Goal: Check status: Check status

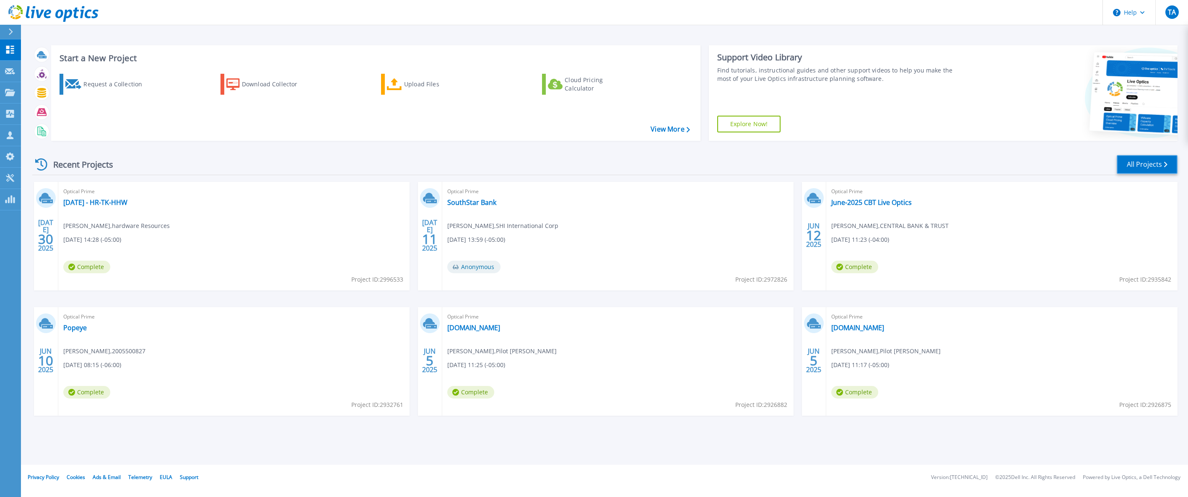
click at [1129, 166] on link "All Projects" at bounding box center [1147, 164] width 61 height 19
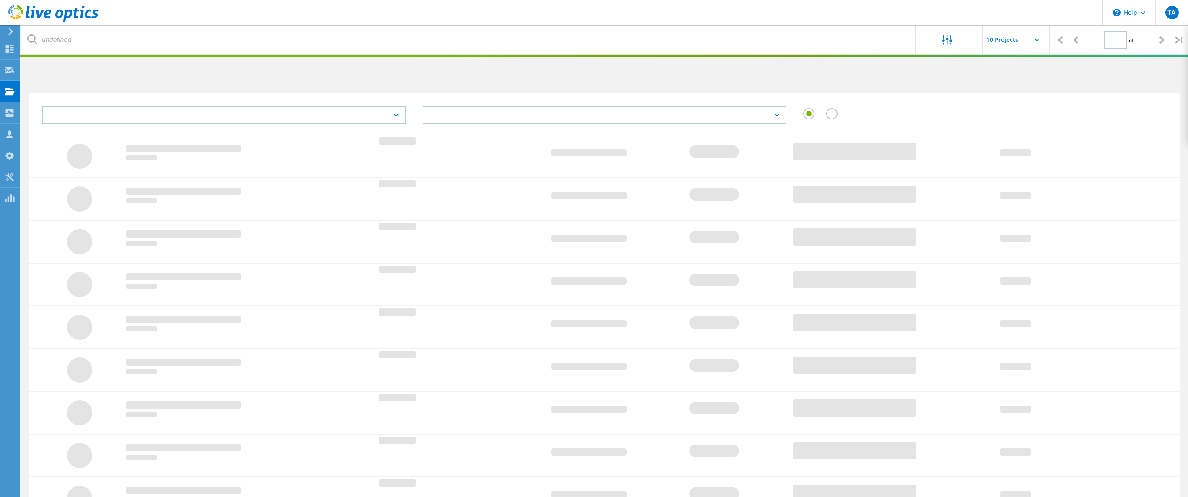
type input "1"
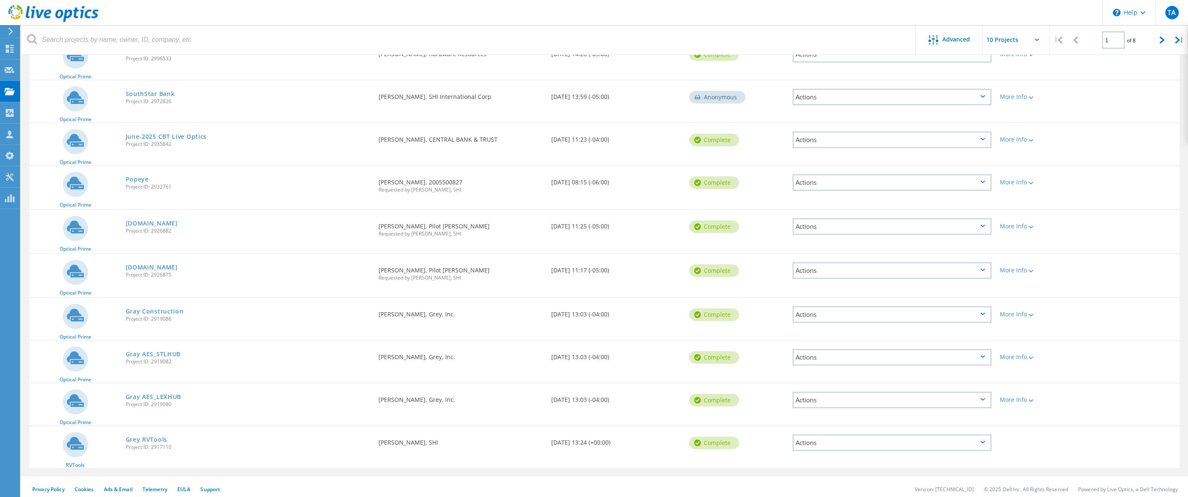
scroll to position [122, 0]
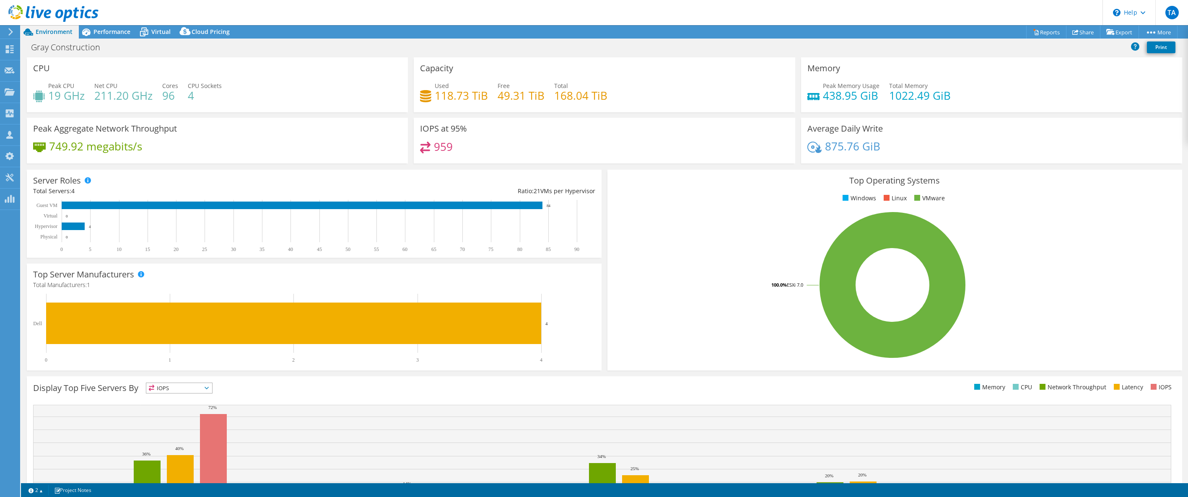
select select "USD"
click at [117, 34] on span "Performance" at bounding box center [112, 32] width 37 height 8
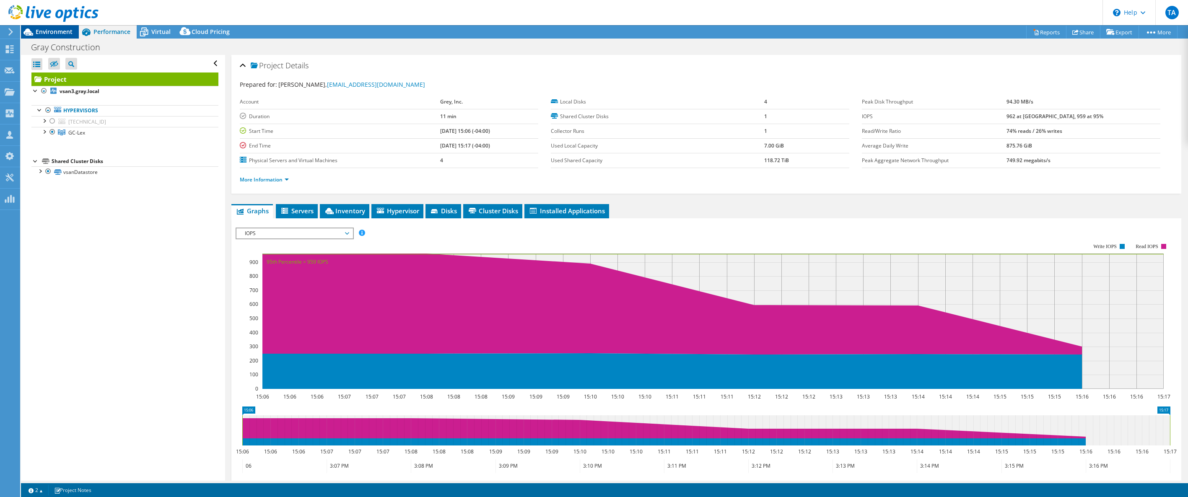
click at [64, 36] on div "Environment" at bounding box center [50, 31] width 58 height 13
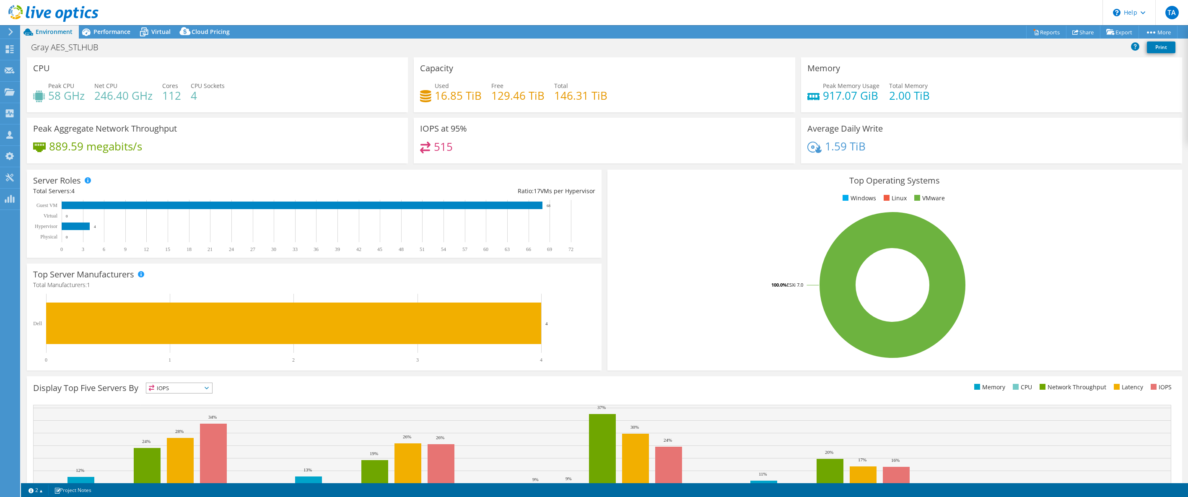
select select "USD"
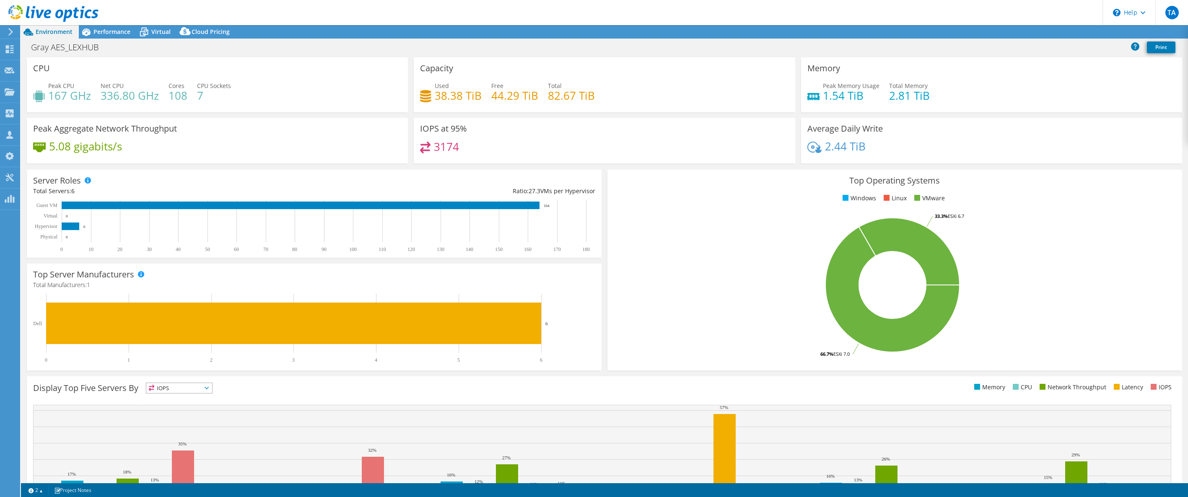
select select "USEast"
select select "USD"
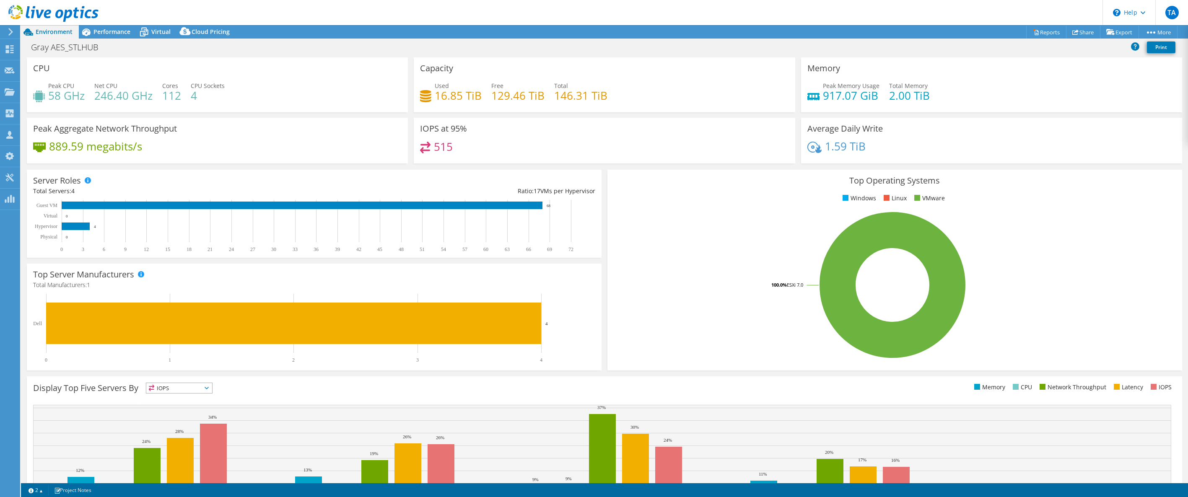
select select "USD"
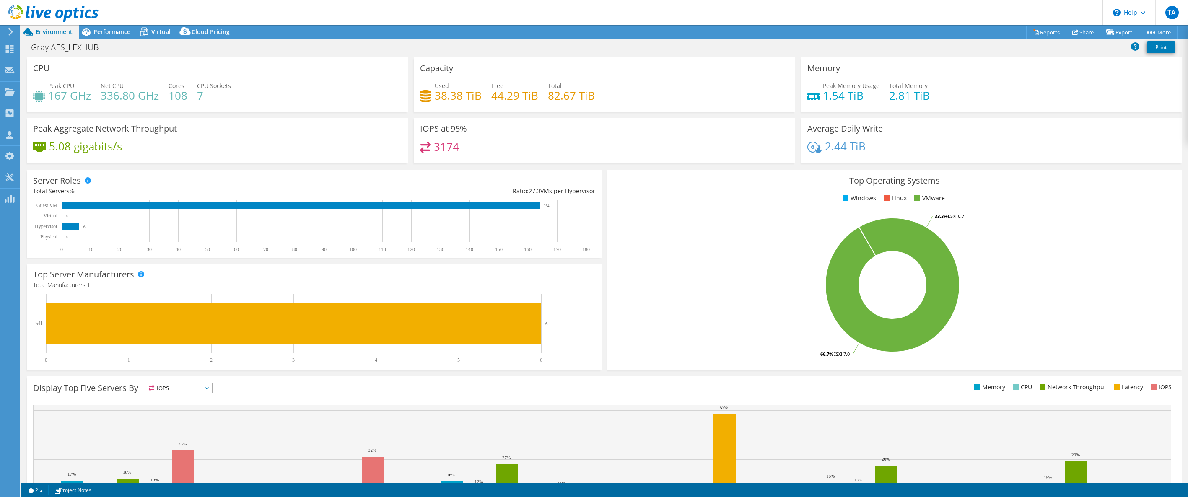
select select "USEast"
select select "USD"
click at [111, 32] on span "Performance" at bounding box center [112, 32] width 37 height 8
